Goal: Entertainment & Leisure: Consume media (video, audio)

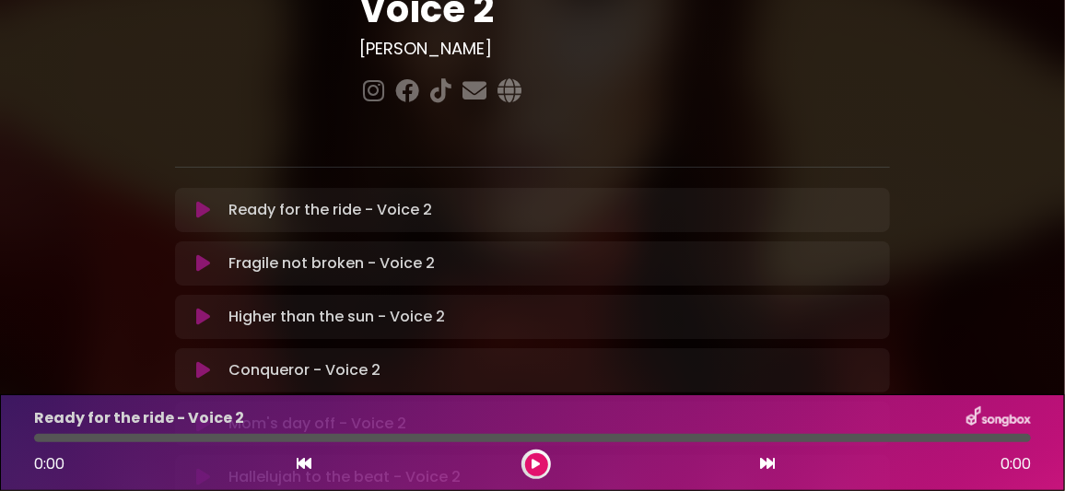
scroll to position [368, 0]
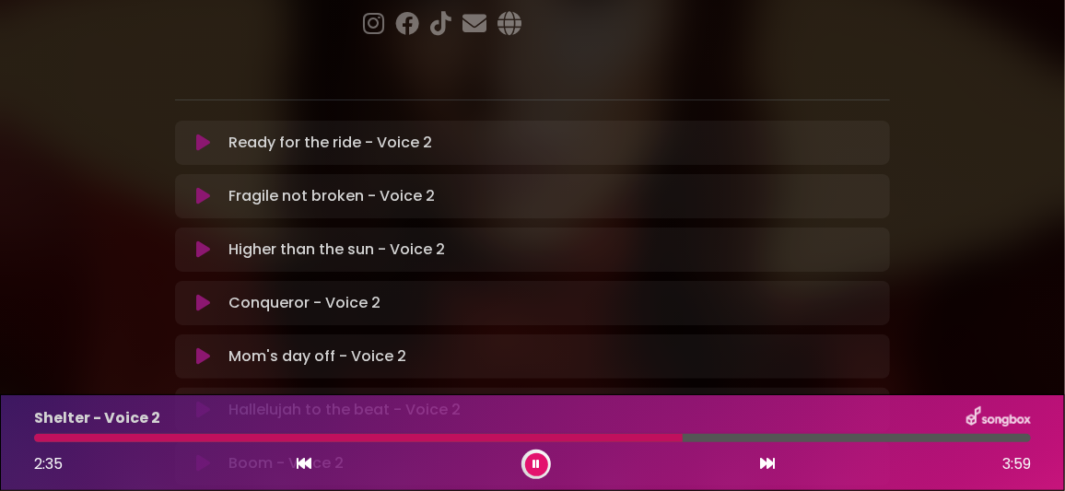
click at [848, 437] on div at bounding box center [532, 438] width 997 height 8
click at [538, 466] on icon at bounding box center [536, 464] width 7 height 11
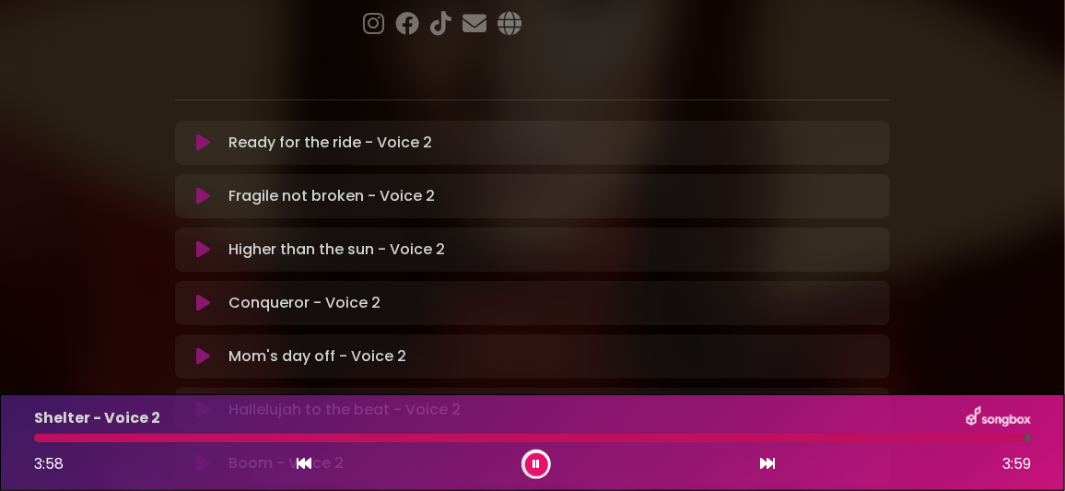
click at [200, 454] on icon at bounding box center [203, 463] width 14 height 18
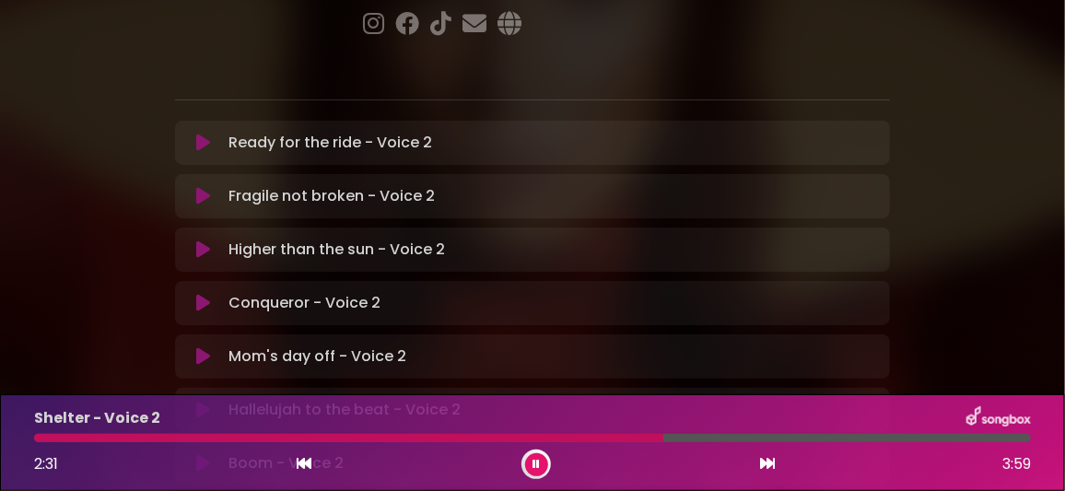
click at [875, 437] on div at bounding box center [532, 438] width 997 height 8
click at [851, 436] on div at bounding box center [455, 438] width 843 height 8
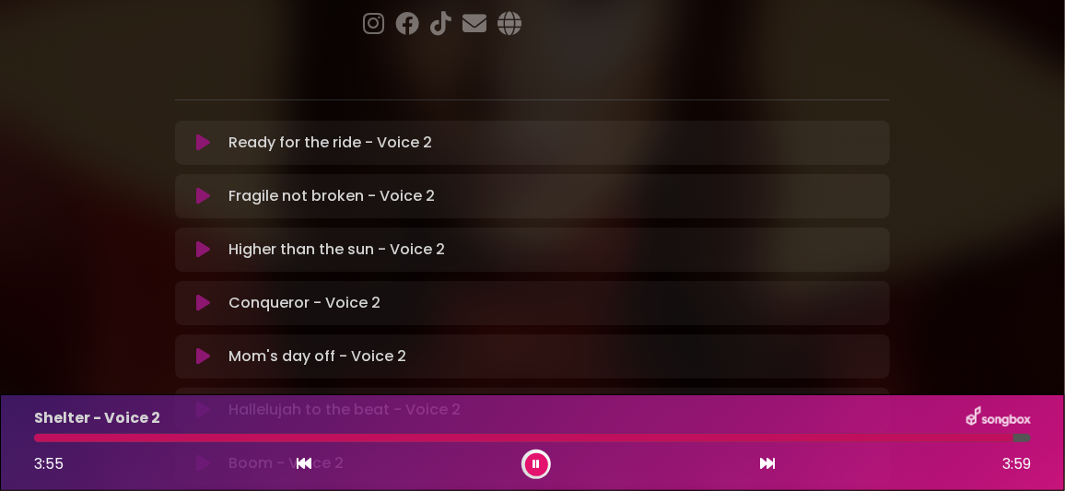
click at [534, 462] on icon at bounding box center [536, 464] width 7 height 11
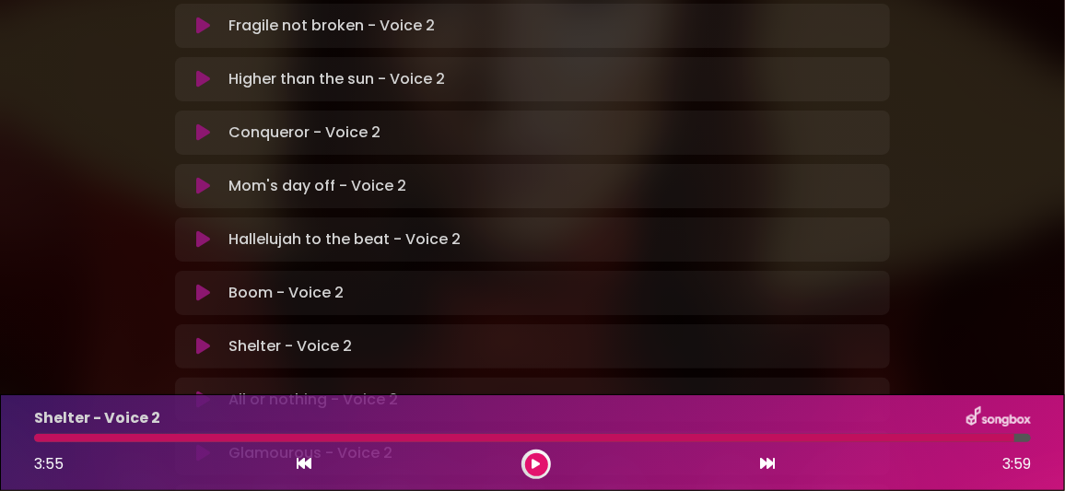
scroll to position [552, 0]
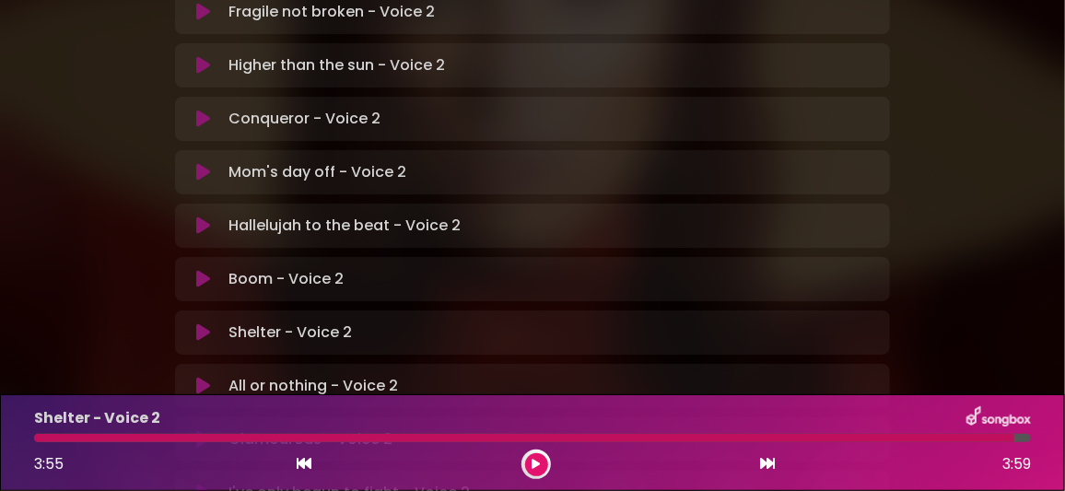
click at [205, 377] on icon at bounding box center [203, 386] width 14 height 18
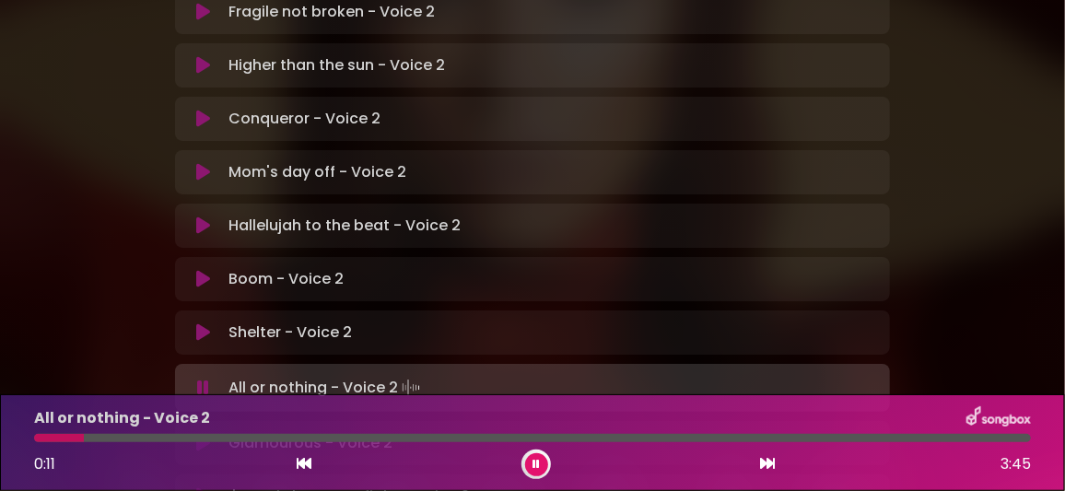
click at [537, 465] on icon at bounding box center [536, 464] width 7 height 11
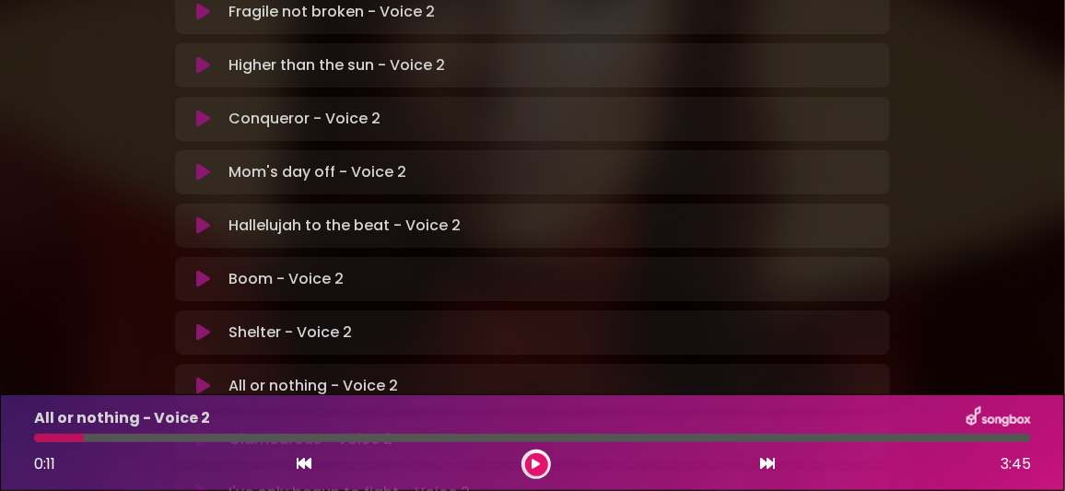
click at [40, 441] on div at bounding box center [59, 438] width 50 height 8
click at [533, 462] on icon at bounding box center [537, 464] width 8 height 11
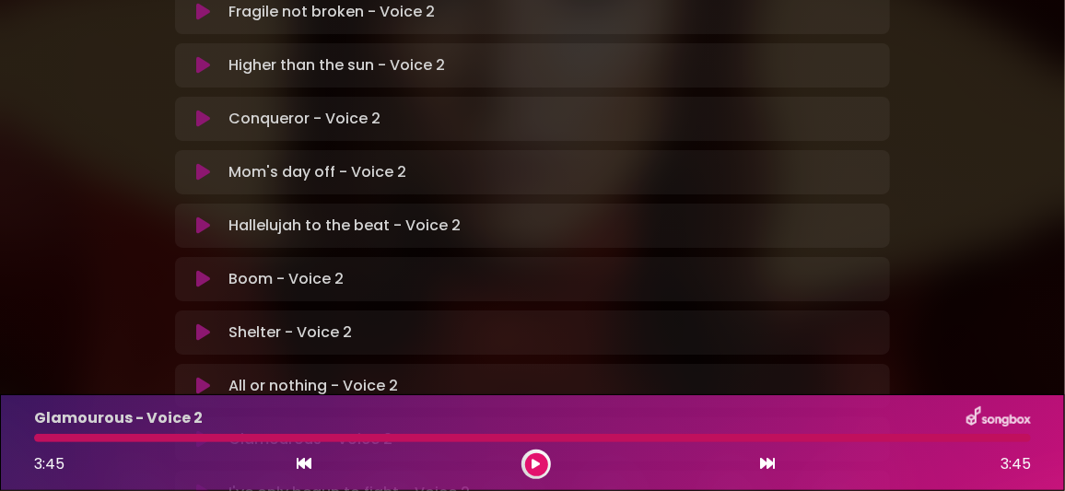
click at [197, 430] on icon at bounding box center [203, 439] width 14 height 18
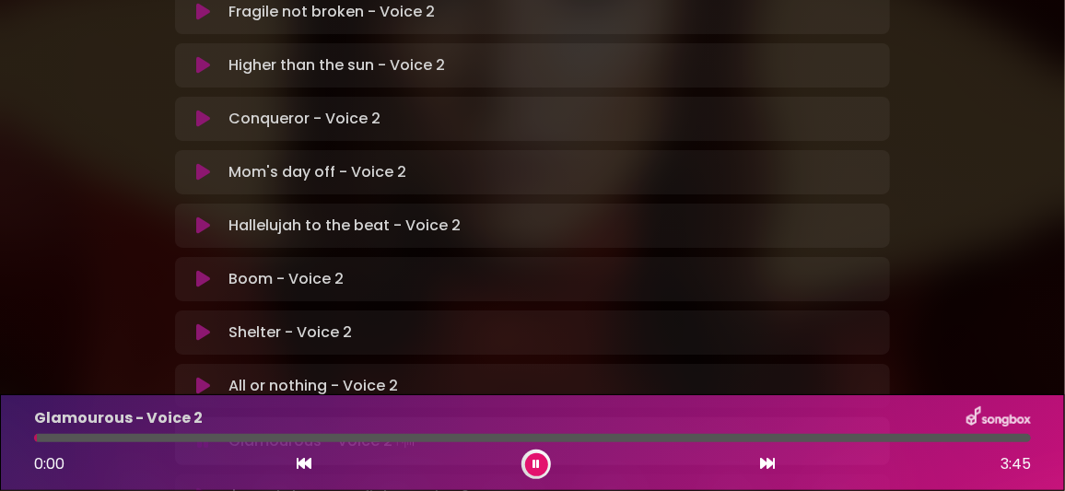
click at [202, 377] on icon at bounding box center [203, 386] width 14 height 18
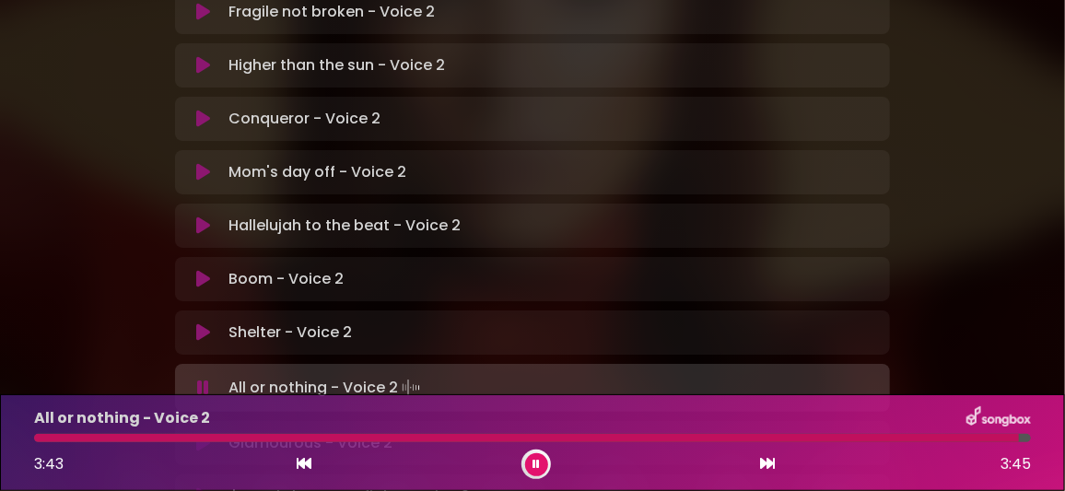
click at [533, 460] on icon at bounding box center [536, 464] width 7 height 11
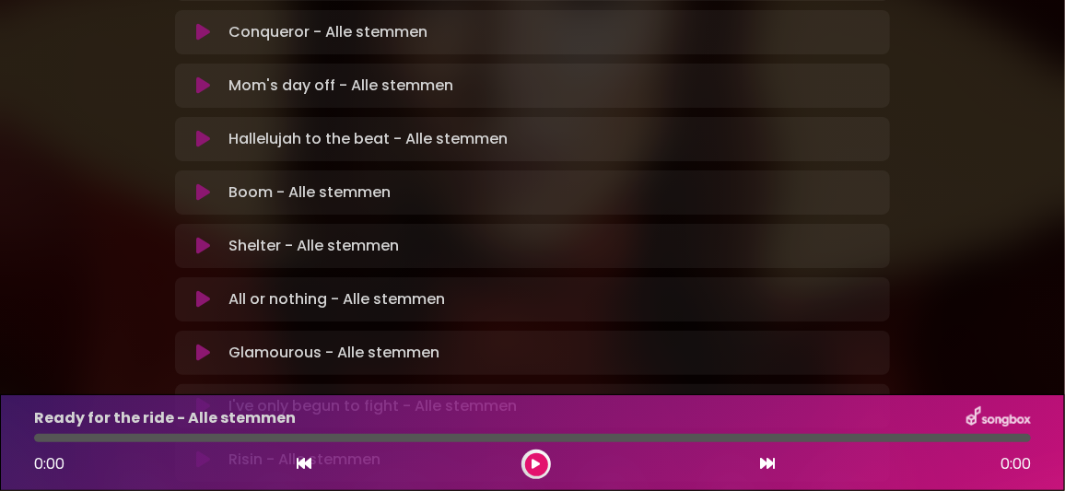
scroll to position [644, 0]
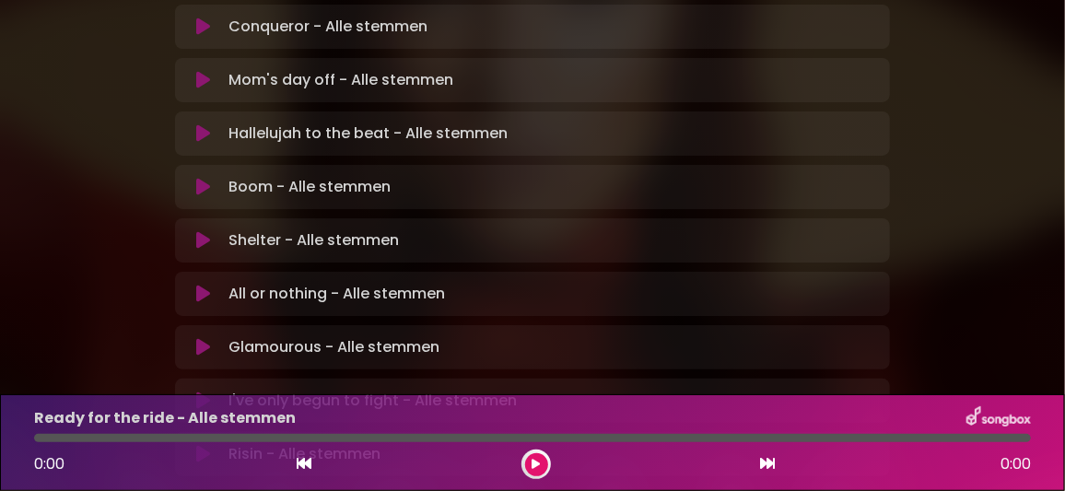
click at [199, 231] on icon at bounding box center [203, 240] width 14 height 18
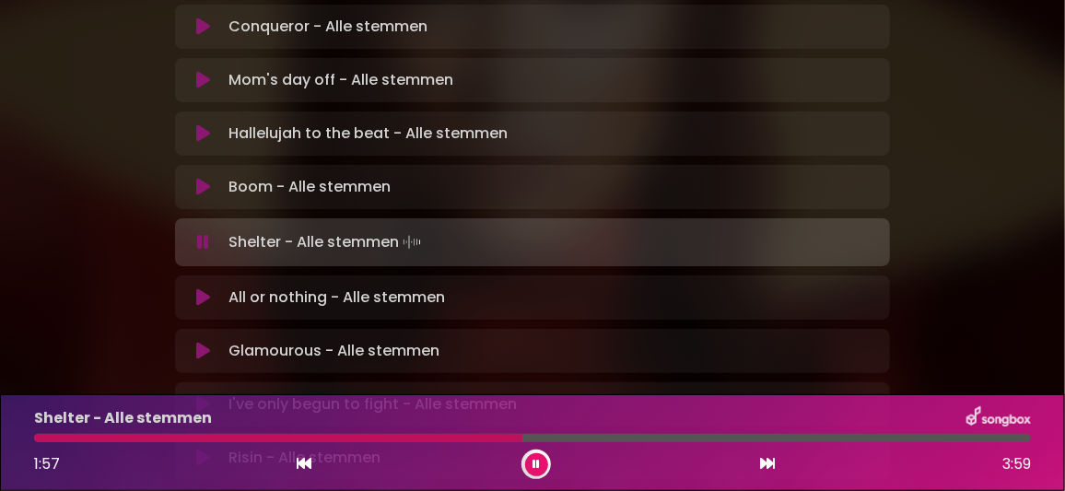
click at [434, 433] on div "Shelter - Alle stemmen 1:57 3:59" at bounding box center [532, 442] width 1019 height 73
click at [440, 438] on div at bounding box center [280, 438] width 492 height 8
click at [409, 435] on div at bounding box center [247, 438] width 427 height 8
click at [882, 436] on div at bounding box center [532, 438] width 997 height 8
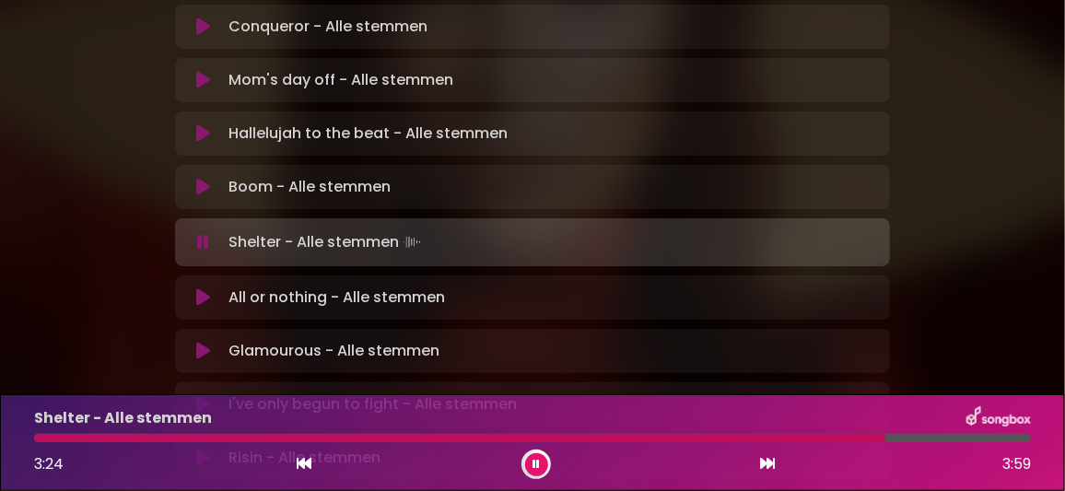
click at [859, 438] on div at bounding box center [460, 438] width 852 height 8
click at [538, 461] on icon at bounding box center [536, 464] width 7 height 11
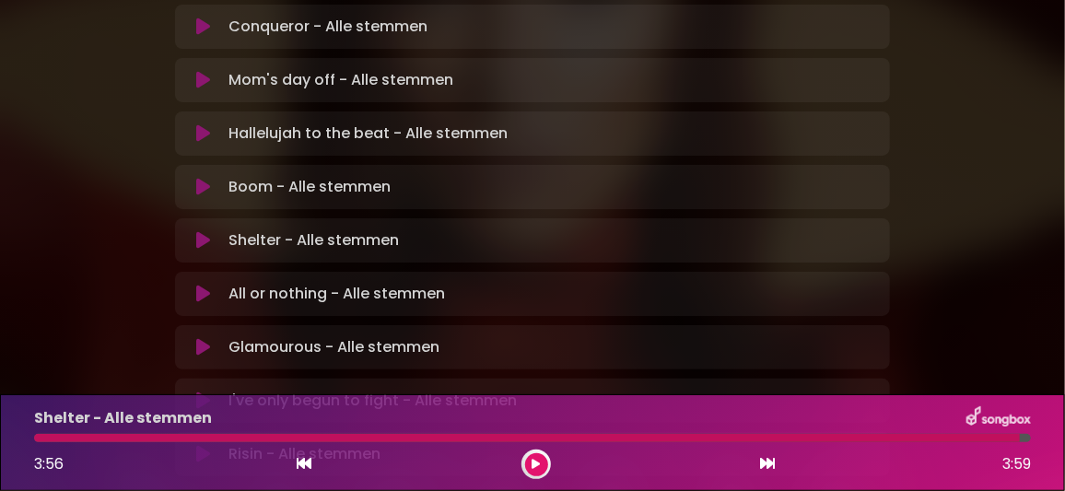
click at [205, 285] on icon at bounding box center [203, 294] width 14 height 18
